Goal: Navigation & Orientation: Go to known website

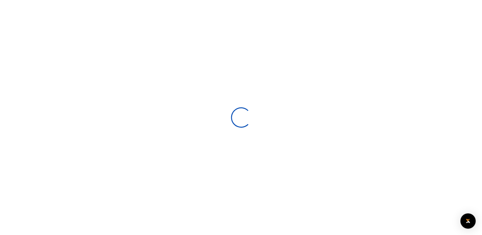
click at [340, 176] on div at bounding box center [241, 117] width 482 height 235
